Goal: Information Seeking & Learning: Learn about a topic

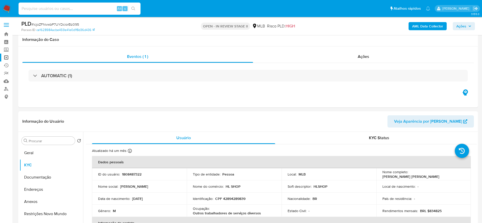
select select "10"
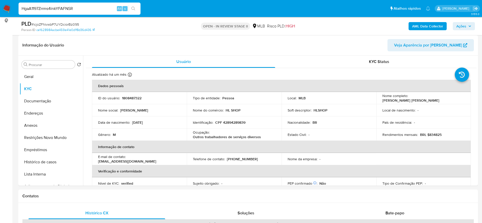
type input "HgaA1197Zrrms4inkYFAFNSR"
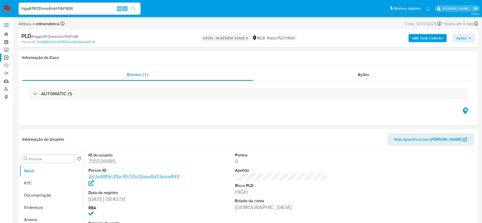
select select "10"
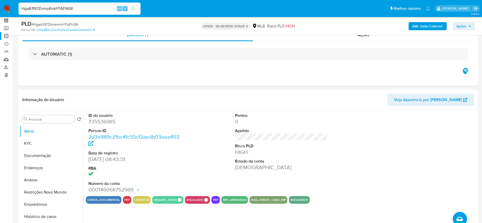
scroll to position [38, 0]
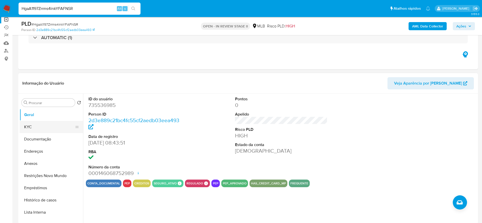
click at [32, 126] on button "KYC" at bounding box center [49, 127] width 59 height 12
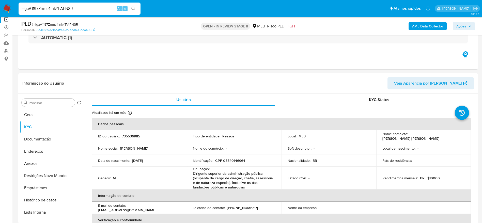
scroll to position [76, 0]
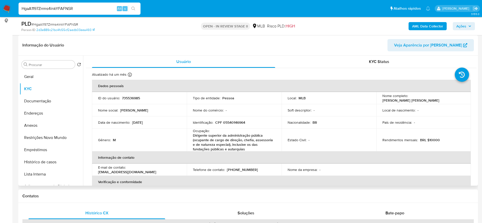
drag, startPoint x: 150, startPoint y: 122, endPoint x: 132, endPoint y: 122, distance: 17.8
click at [132, 122] on div "Data [PERSON_NAME] : [DEMOGRAPHIC_DATA]" at bounding box center [139, 122] width 83 height 5
drag, startPoint x: 440, startPoint y: 98, endPoint x: 408, endPoint y: 97, distance: 31.7
click at [408, 97] on div "Nome completo : [PERSON_NAME] [PERSON_NAME]" at bounding box center [423, 97] width 83 height 9
copy p "[PERSON_NAME] [PERSON_NAME]"
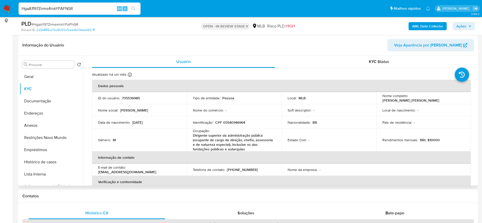
click at [239, 123] on p "CPF 05540146964" at bounding box center [230, 122] width 30 height 5
copy p "05540146964"
click at [306, 138] on div "Estado Civil : -" at bounding box center [328, 140] width 83 height 5
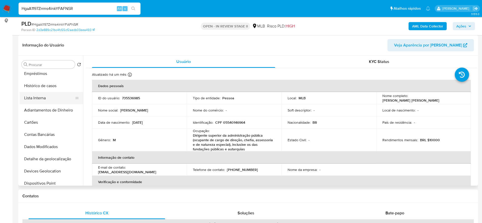
click at [39, 97] on button "Lista Interna" at bounding box center [49, 98] width 59 height 12
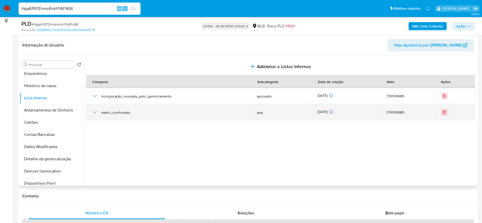
click at [94, 108] on div "match_confirmado" at bounding box center [168, 112] width 153 height 16
click at [93, 115] on icon "button" at bounding box center [95, 112] width 6 height 6
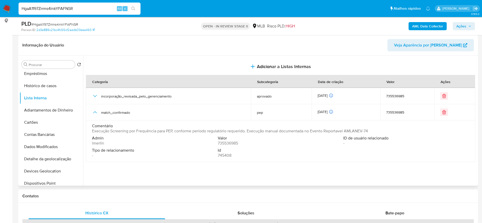
drag, startPoint x: 142, startPoint y: 131, endPoint x: 225, endPoint y: 132, distance: 82.8
click at [225, 132] on span "Execução Screening por Frequência para PEP, conforme período regulatório requer…" at bounding box center [230, 130] width 276 height 5
click at [251, 138] on span "Valor" at bounding box center [280, 138] width 125 height 5
drag, startPoint x: 265, startPoint y: 131, endPoint x: 382, endPoint y: 129, distance: 117.0
click at [382, 129] on div "Comentário Execução Screening por Frequência para PEP, conforme período regulat…" at bounding box center [280, 128] width 377 height 10
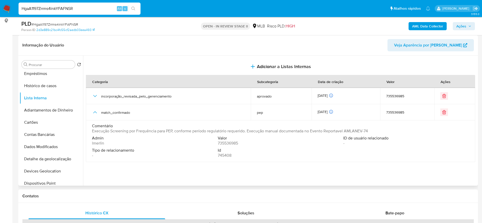
click at [382, 129] on div "Comentário Execução Screening por Frequência para PEP, conforme período regulat…" at bounding box center [280, 128] width 377 height 10
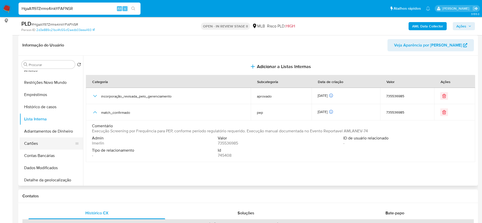
scroll to position [38, 0]
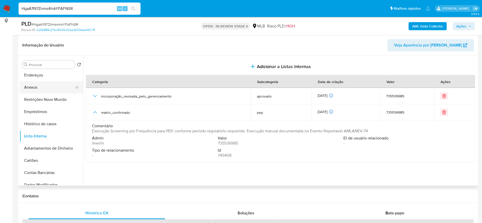
click at [43, 87] on button "Anexos" at bounding box center [49, 87] width 59 height 12
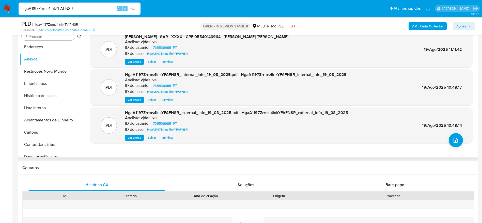
scroll to position [114, 0]
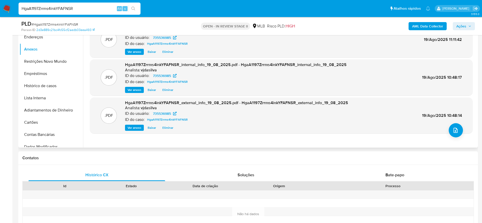
click at [138, 89] on span "Ver anexo" at bounding box center [134, 89] width 14 height 5
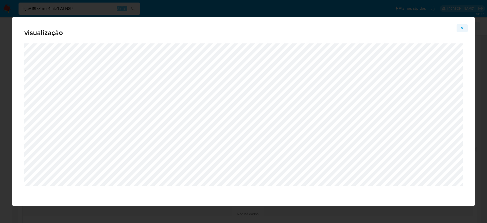
click at [462, 30] on span "Attachment preview" at bounding box center [462, 28] width 4 height 7
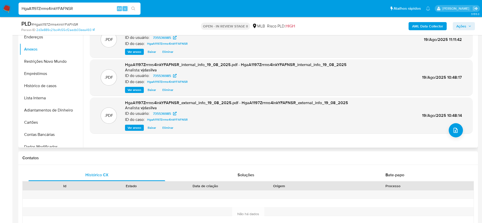
click at [135, 130] on span "Ver anexo" at bounding box center [134, 127] width 14 height 5
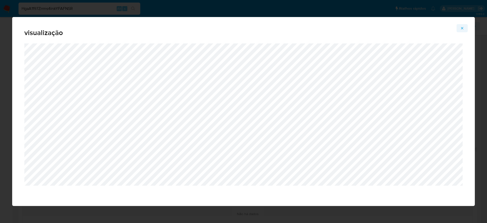
click at [461, 27] on icon "Attachment preview" at bounding box center [462, 28] width 4 height 4
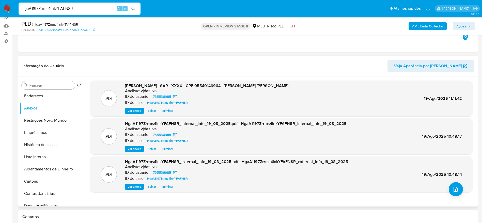
scroll to position [38, 0]
